Goal: Communication & Community: Ask a question

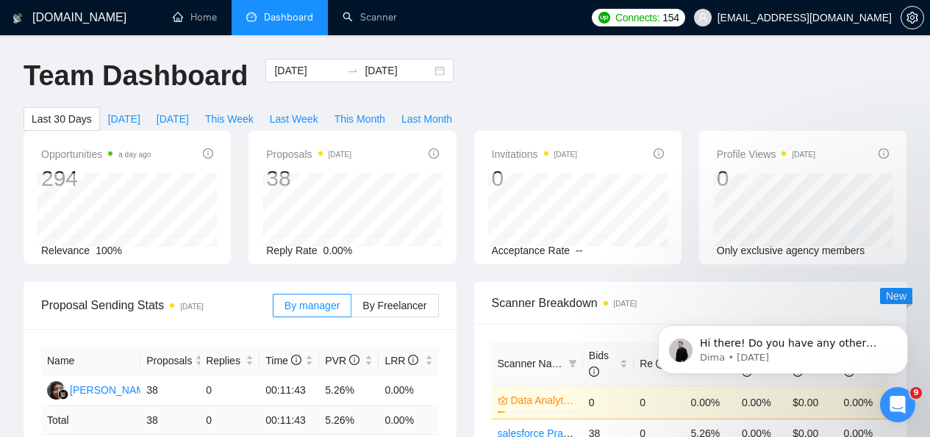
click at [672, 90] on div "Team Dashboard [DATE] [DATE] Last 30 Days [DATE] [DATE] This Week Last Week Thi…" at bounding box center [465, 95] width 900 height 72
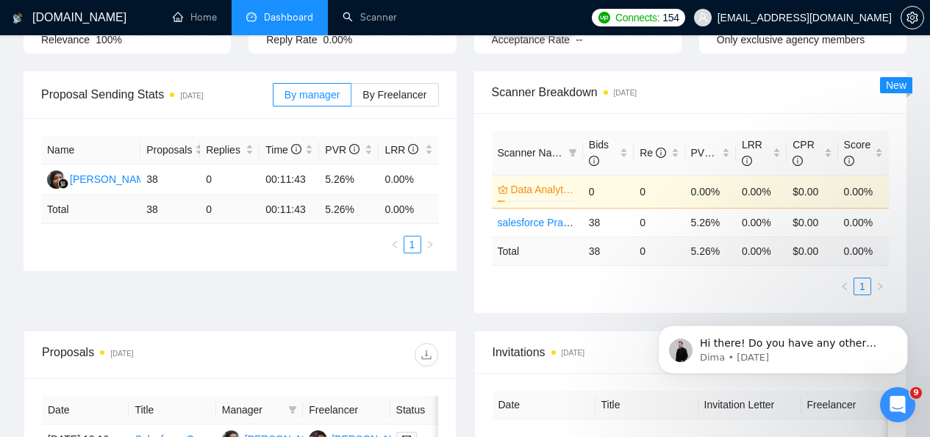
scroll to position [229, 0]
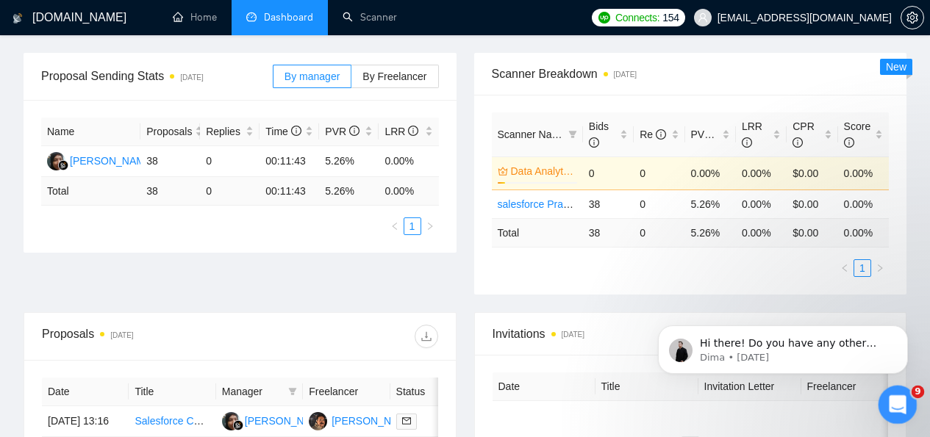
click at [897, 410] on icon "Open Intercom Messenger" at bounding box center [895, 403] width 24 height 24
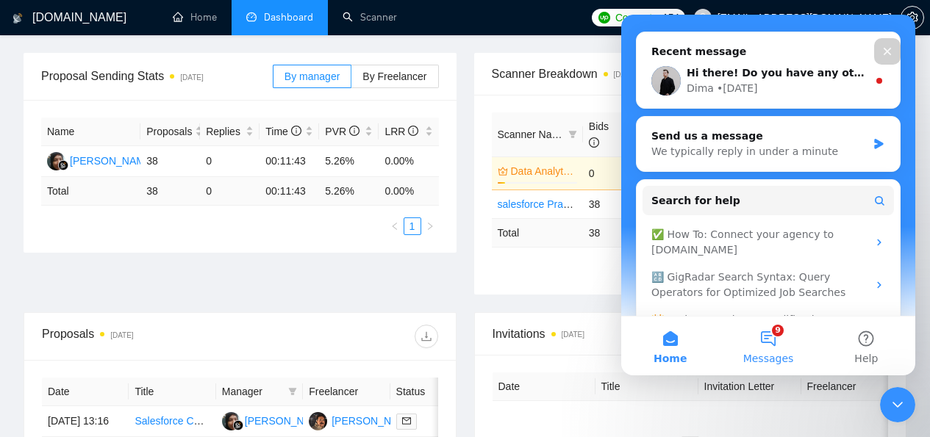
scroll to position [217, 0]
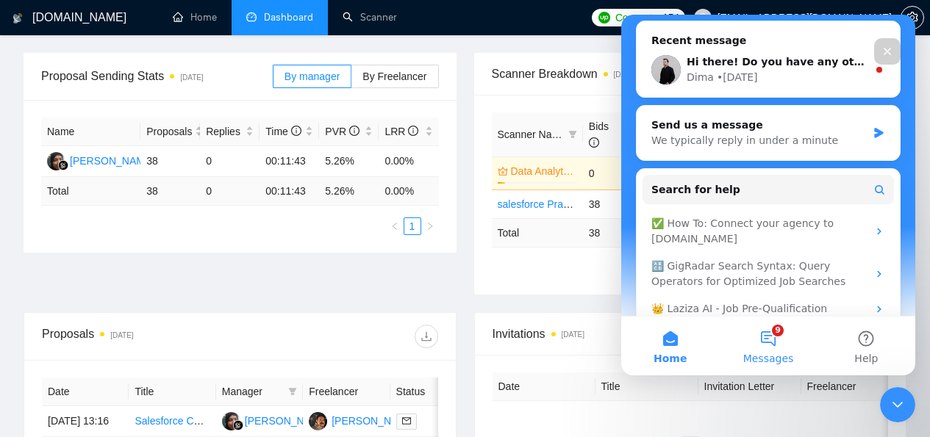
click at [781, 340] on button "9 Messages" at bounding box center [768, 346] width 98 height 59
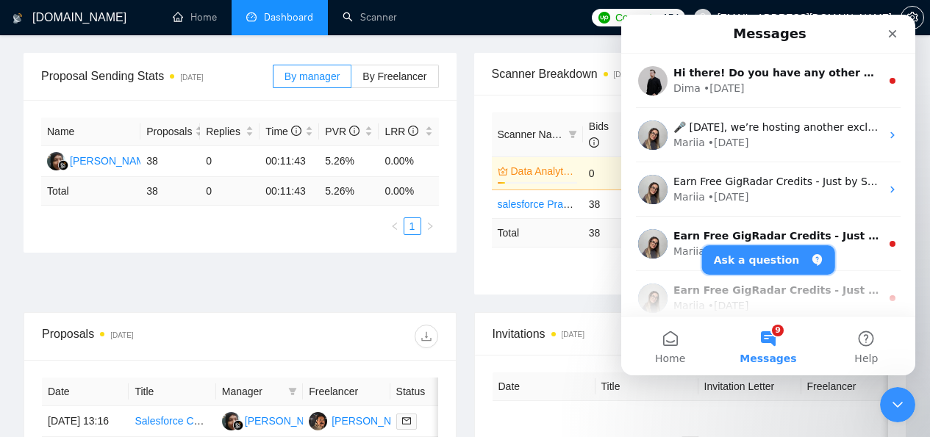
click at [748, 257] on button "Ask a question" at bounding box center [768, 259] width 133 height 29
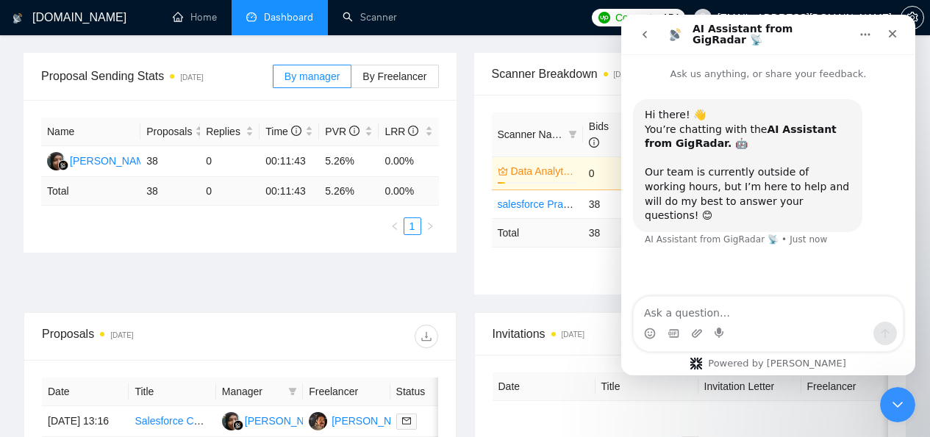
click at [708, 303] on textarea "Ask a question…" at bounding box center [768, 309] width 269 height 25
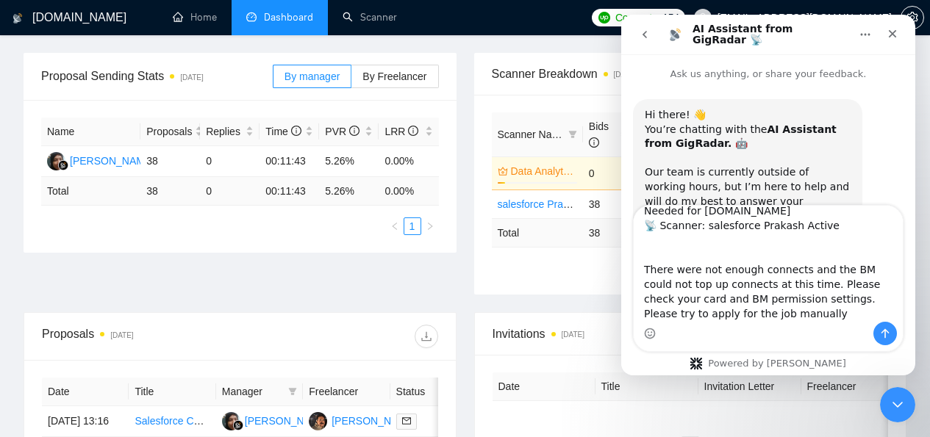
scroll to position [85, 0]
type textarea "I have bought connects still I am getting message ❌ Failed to bid for a job. 💼 …"
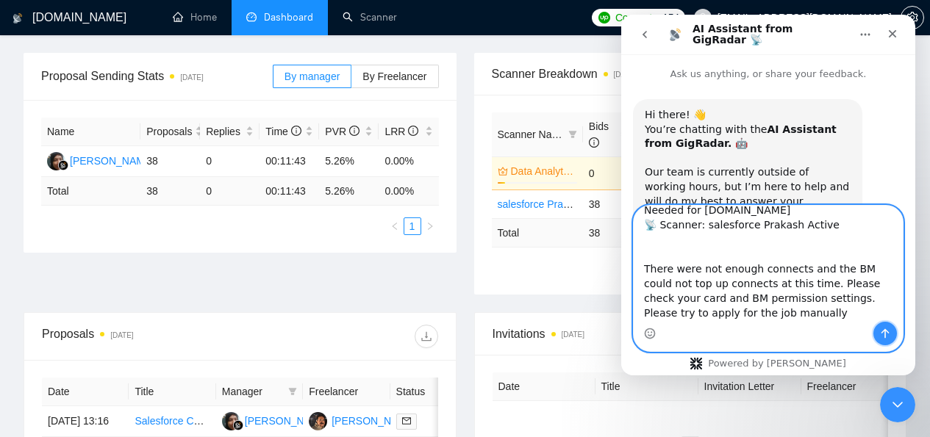
click at [881, 328] on icon "Send a message…" at bounding box center [885, 334] width 12 height 12
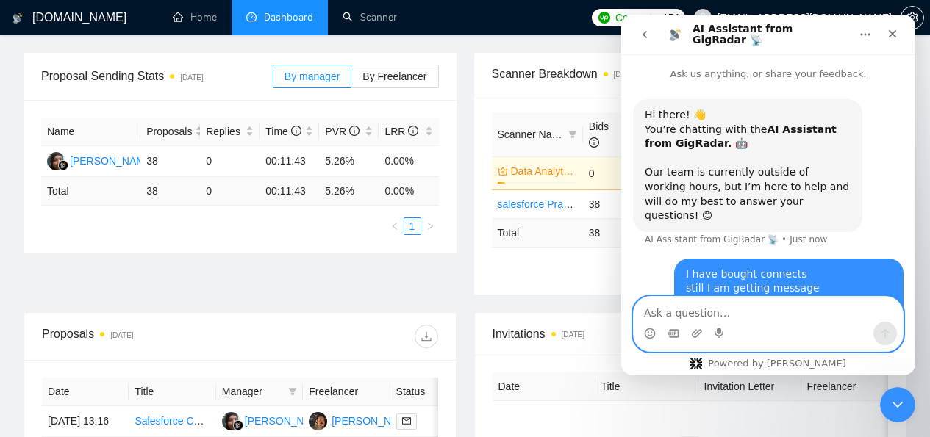
scroll to position [0, 0]
click at [723, 311] on textarea "Ask a question…" at bounding box center [768, 309] width 269 height 25
type textarea "N"
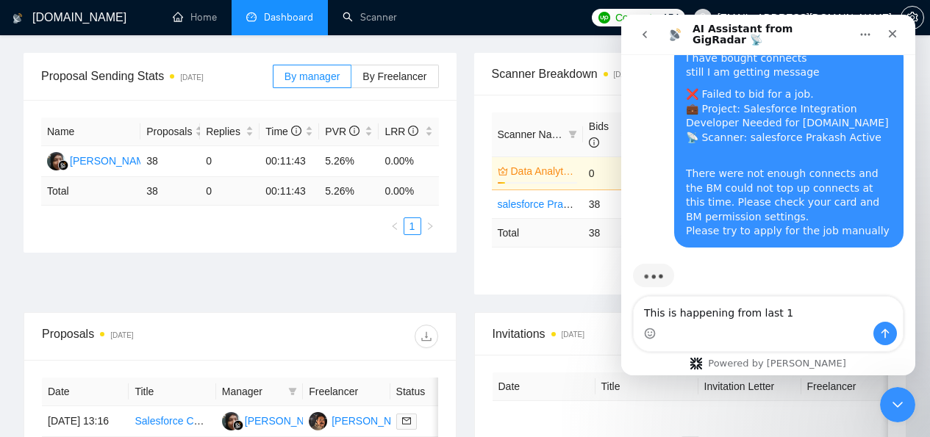
scroll to position [2, 0]
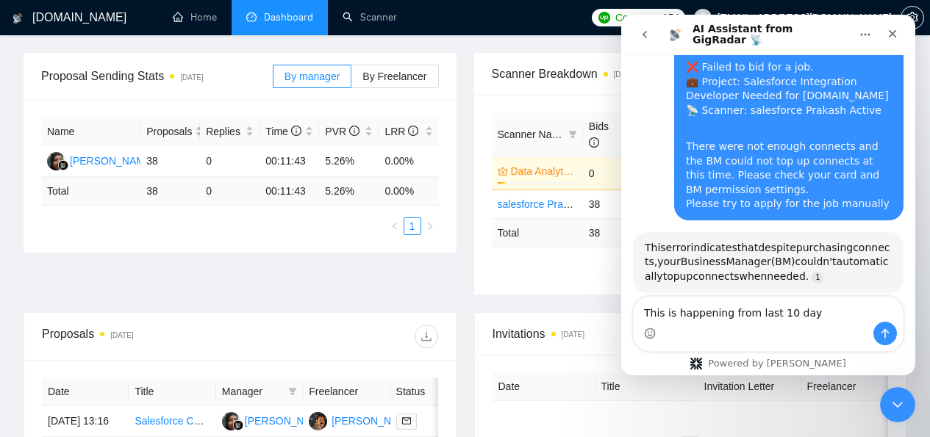
type textarea "This is happening from last 10 days"
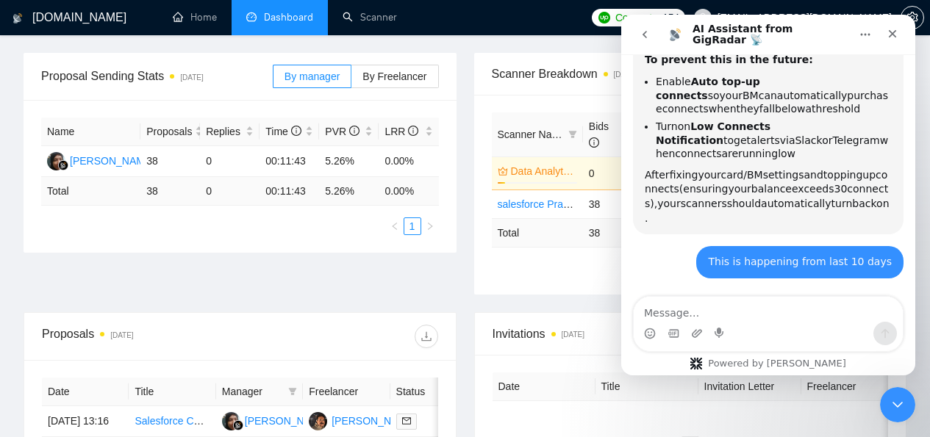
scroll to position [603, 0]
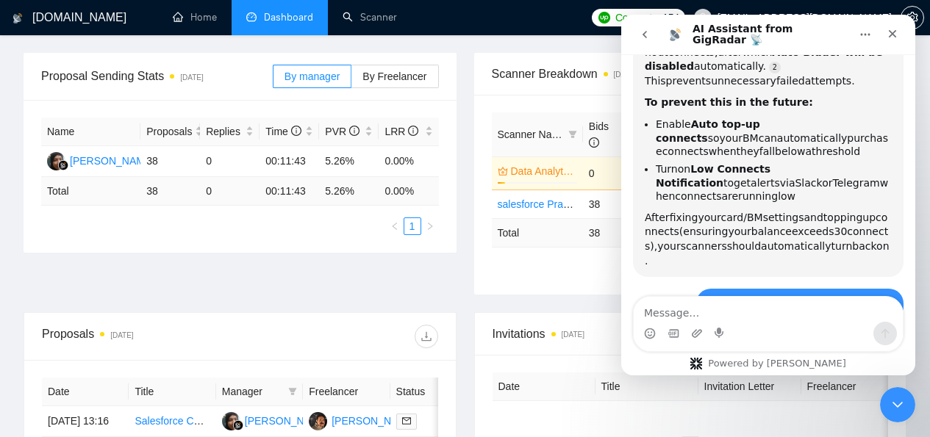
click at [750, 316] on textarea "Message…" at bounding box center [768, 309] width 269 height 25
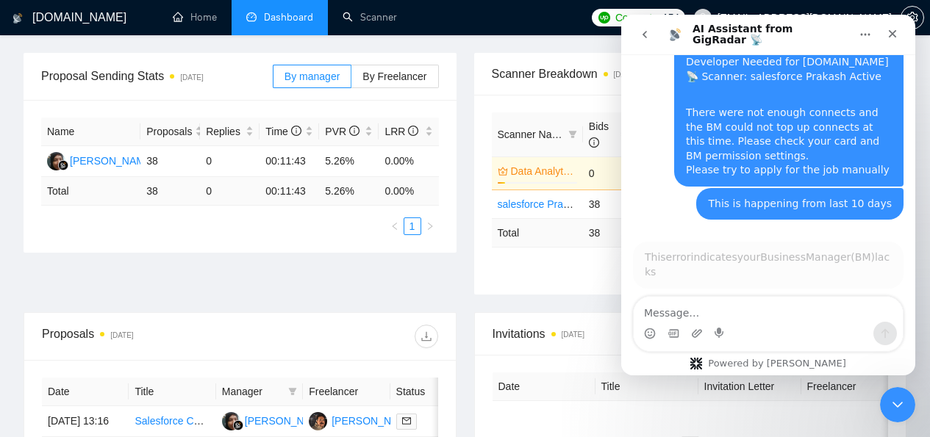
click at [726, 311] on textarea "Message…" at bounding box center [768, 309] width 269 height 25
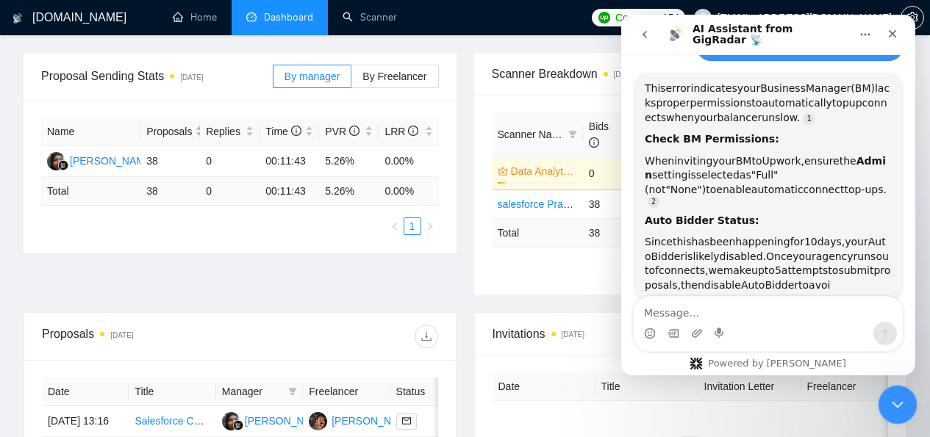
scroll to position [389, 0]
